Goal: Check status

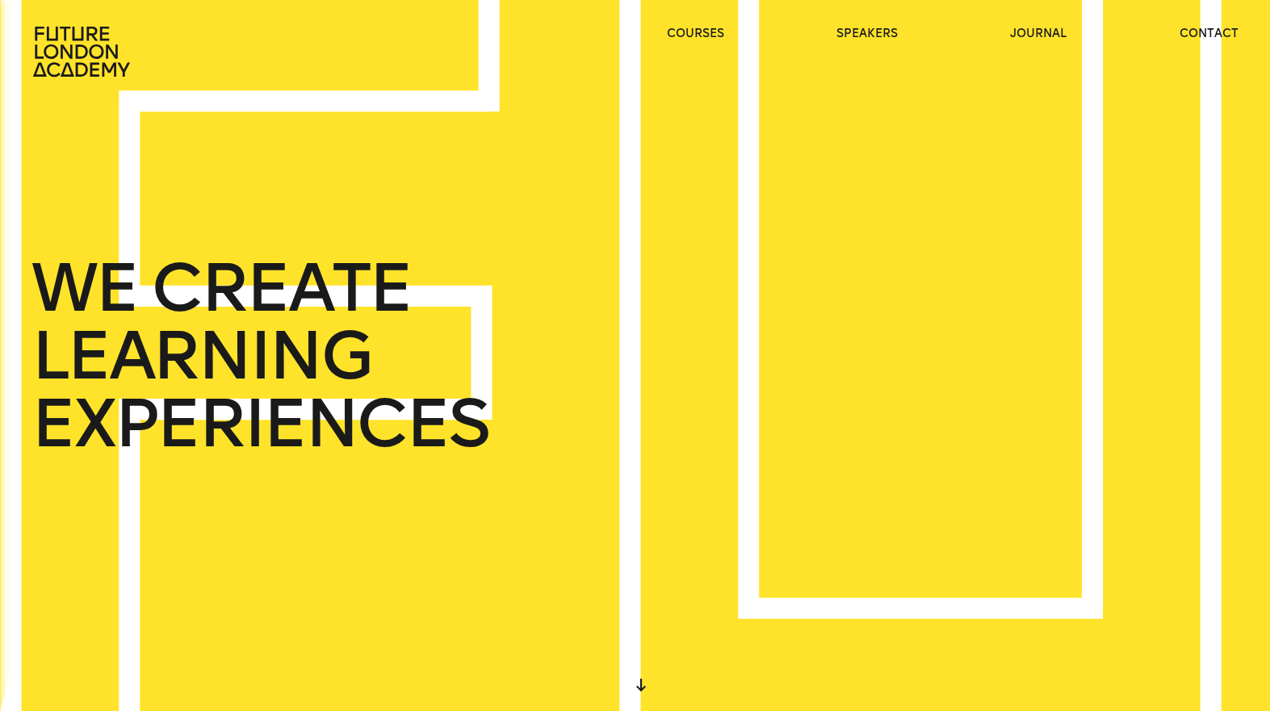
click at [94, 73] on icon at bounding box center [82, 52] width 103 height 52
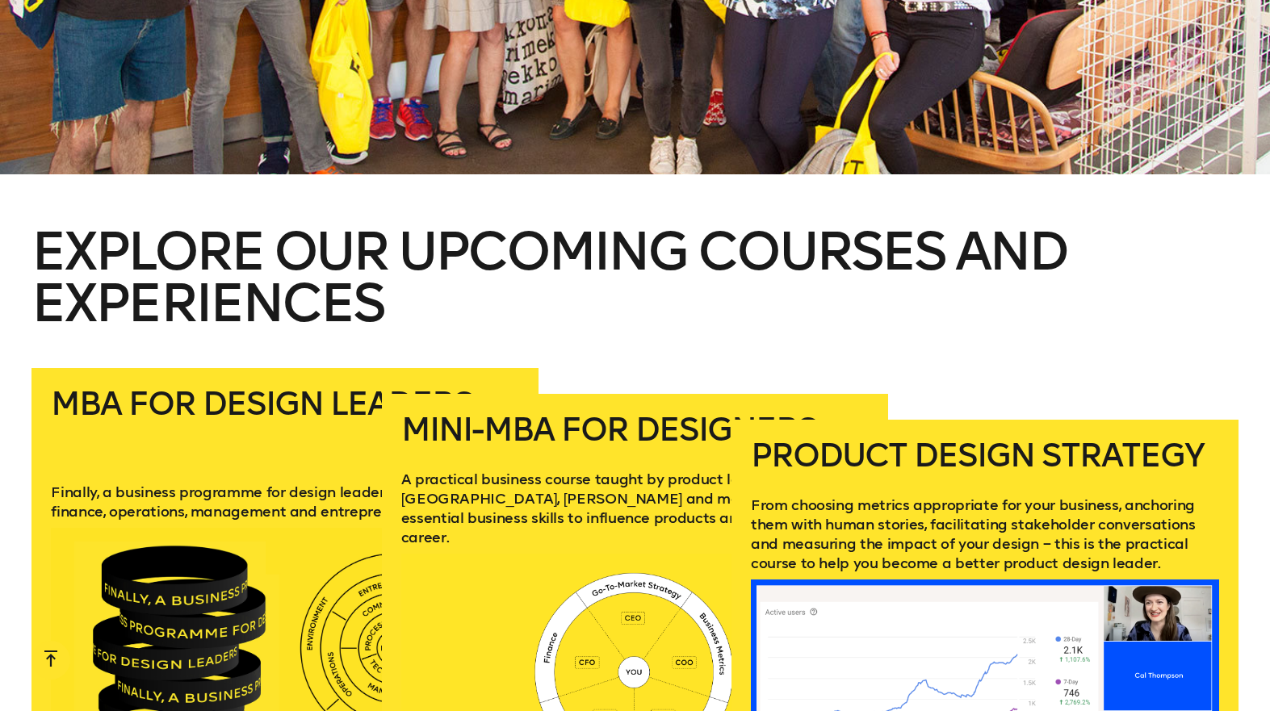
scroll to position [2200, 0]
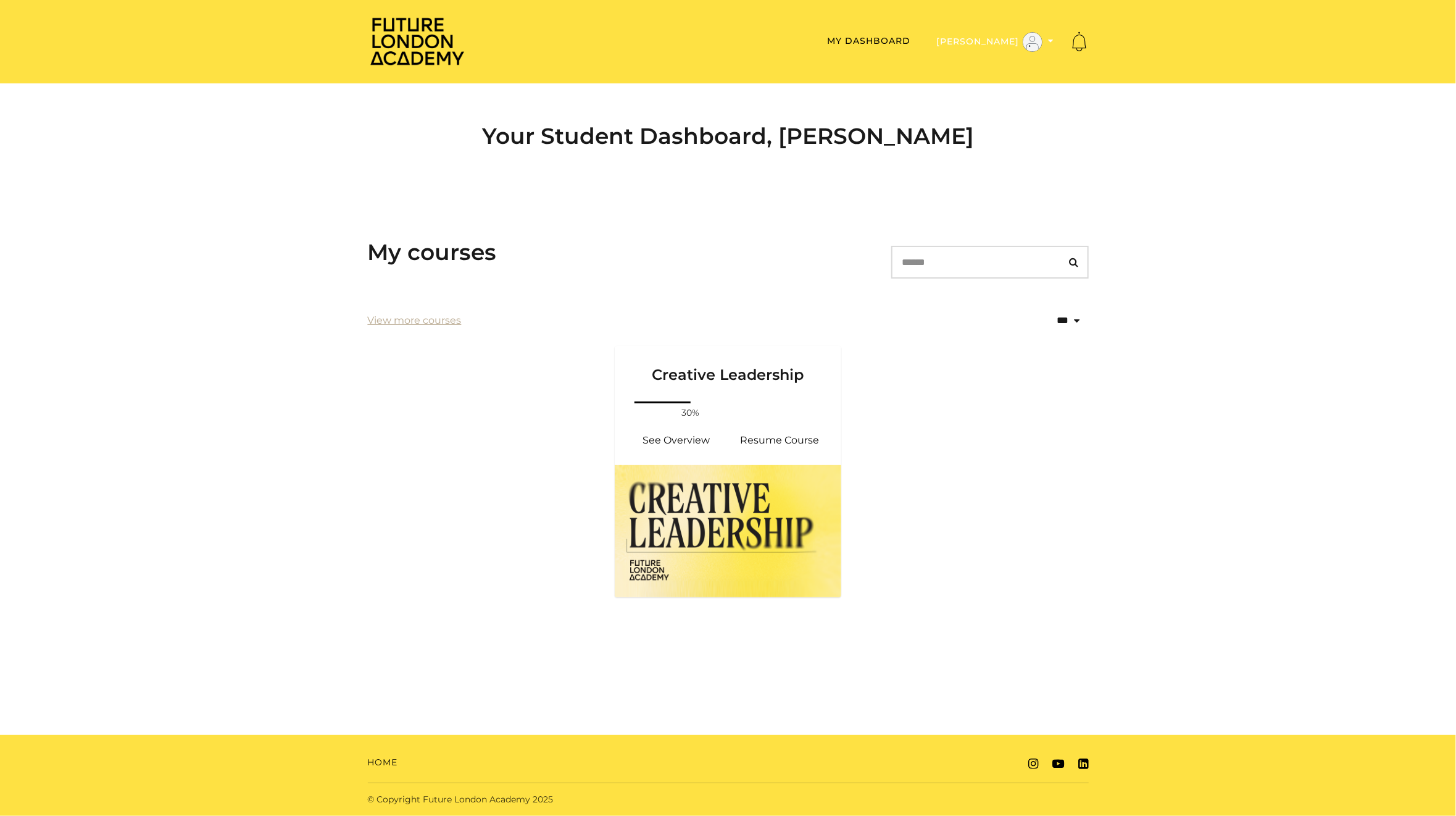
click at [1029, 44] on img "Toggle menu" at bounding box center [1033, 42] width 20 height 20
click at [730, 411] on div "Your progress: 30% See Overview Resume Course" at bounding box center [728, 432] width 227 height 66
click at [775, 443] on link "Resume Course" at bounding box center [780, 440] width 104 height 30
